Goal: Find specific page/section

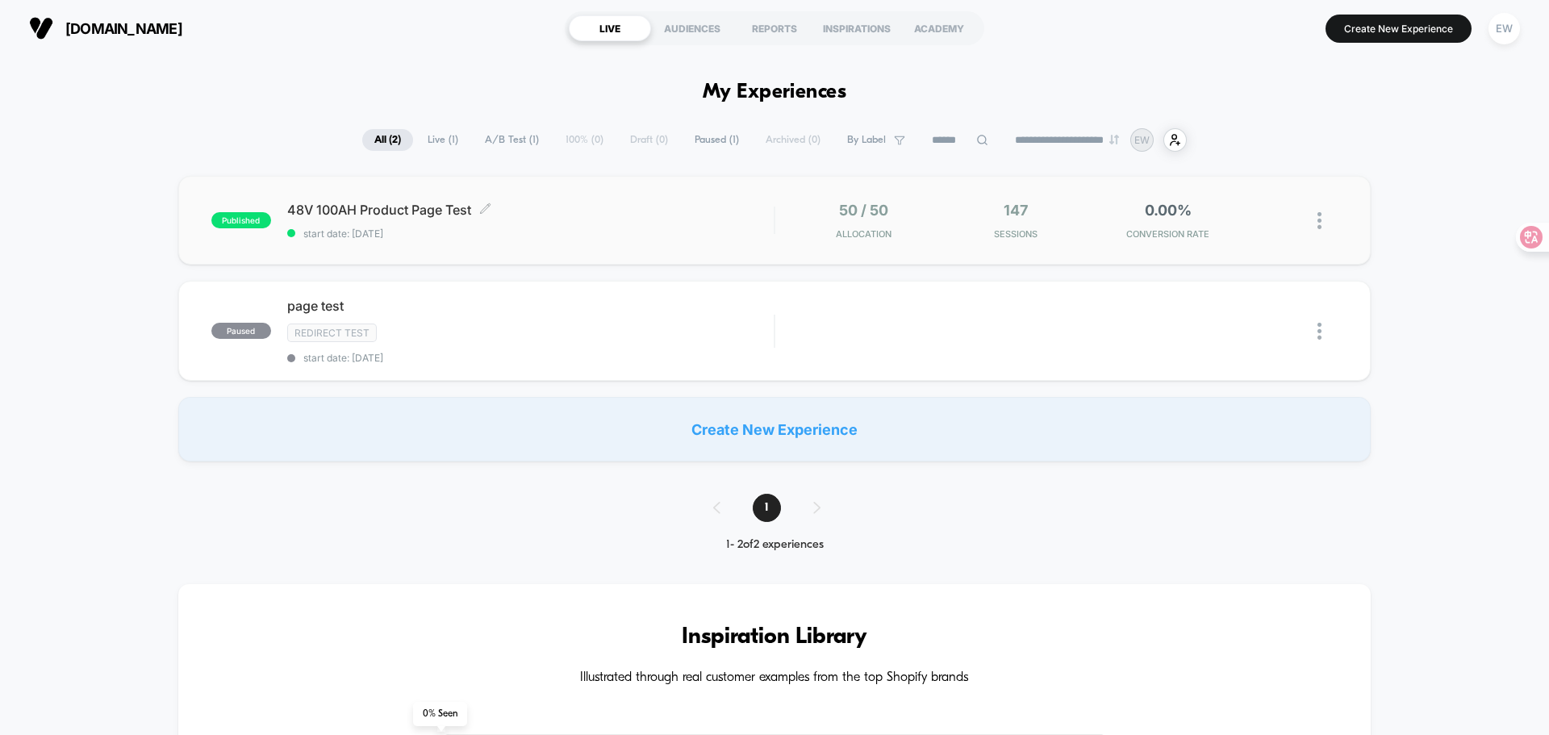
click at [710, 226] on div "48V 100AH Product Page Test Click to edit experience details Click to edit expe…" at bounding box center [530, 221] width 487 height 38
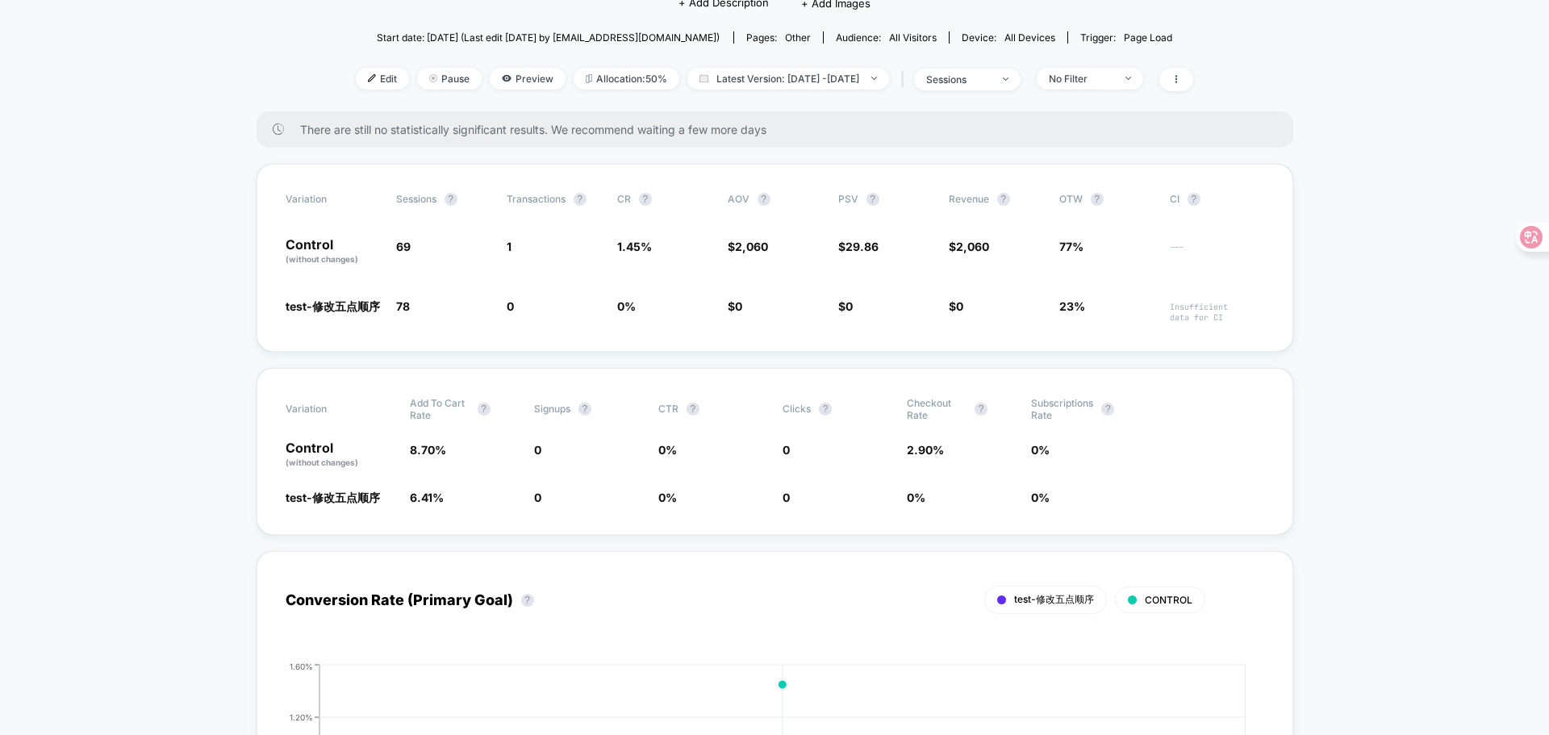
scroll to position [81, 0]
